Goal: Task Accomplishment & Management: Use online tool/utility

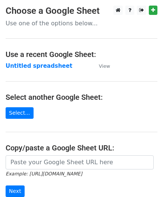
scroll to position [75, 0]
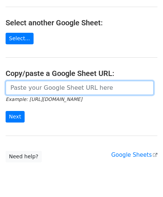
drag, startPoint x: 47, startPoint y: 84, endPoint x: 48, endPoint y: 67, distance: 17.2
click at [47, 84] on input "url" at bounding box center [80, 88] width 148 height 14
paste input "[URL][DOMAIN_NAME]"
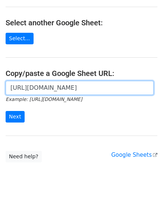
scroll to position [0, 164]
type input "[URL][DOMAIN_NAME]"
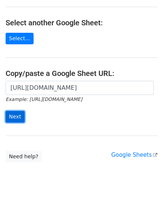
click at [16, 114] on input "Next" at bounding box center [15, 117] width 19 height 12
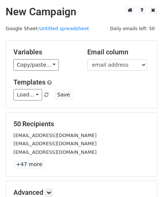
scroll to position [91, 0]
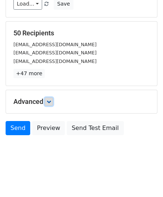
click at [53, 101] on link at bounding box center [49, 102] width 8 height 8
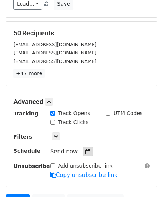
click at [87, 150] on div at bounding box center [88, 152] width 10 height 10
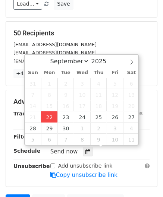
type input "[DATE] 12:00"
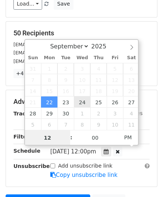
paste input "Hour"
type input "2"
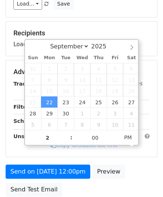
type input "[DATE] 14:00"
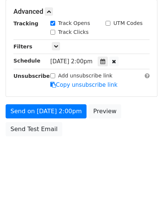
scroll to position [181, 0]
